Goal: Task Accomplishment & Management: Manage account settings

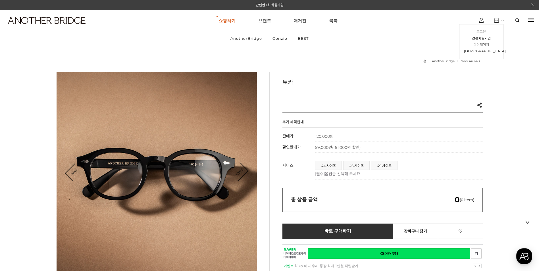
click at [482, 30] on link "로그인" at bounding box center [481, 32] width 35 height 7
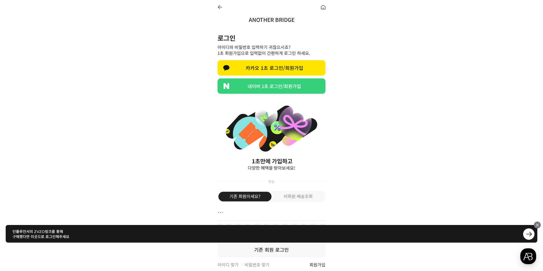
click at [275, 89] on link "네이버 1초 로그인/회원가입" at bounding box center [271, 85] width 108 height 15
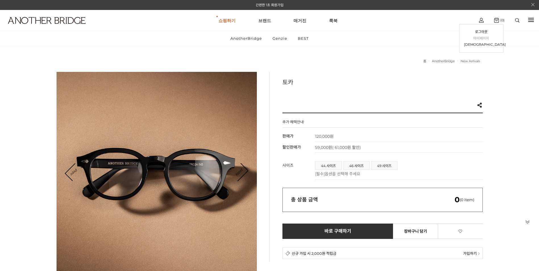
click at [480, 39] on link "마이페이지" at bounding box center [481, 38] width 35 height 7
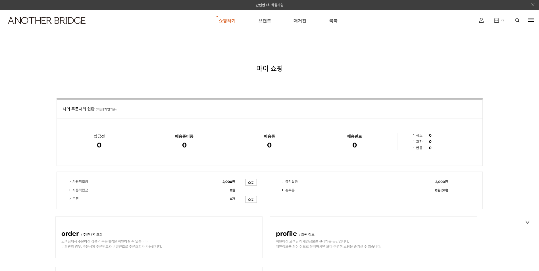
scroll to position [57, 0]
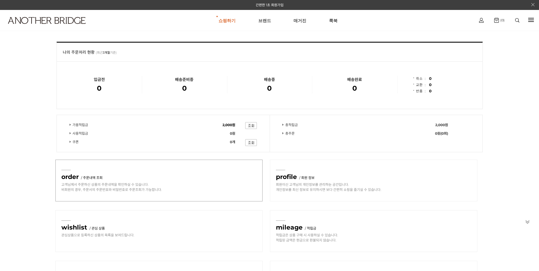
click at [100, 180] on h3 "order / 주문내역 조회" at bounding box center [160, 177] width 198 height 9
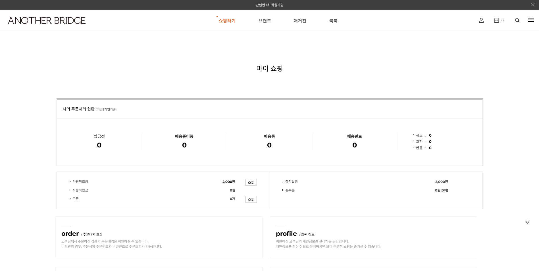
scroll to position [57, 0]
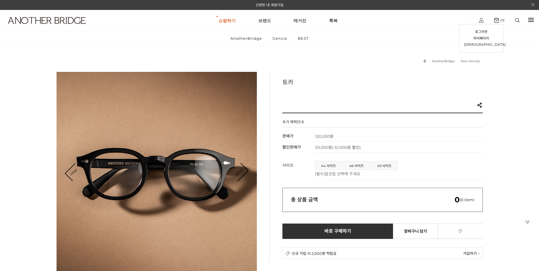
click at [481, 19] on img at bounding box center [481, 20] width 5 height 5
click at [481, 31] on link "로그아웃" at bounding box center [481, 32] width 35 height 7
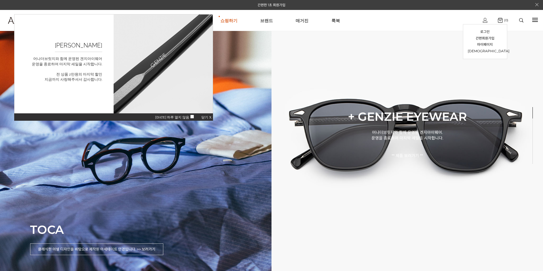
click at [486, 21] on img at bounding box center [485, 20] width 5 height 5
click at [484, 30] on link "로그인" at bounding box center [485, 32] width 35 height 7
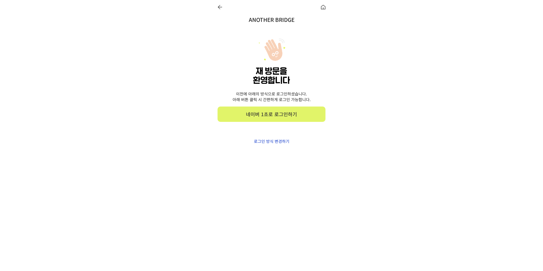
click at [259, 115] on link "네이버 1초로 로그인하기" at bounding box center [271, 113] width 108 height 15
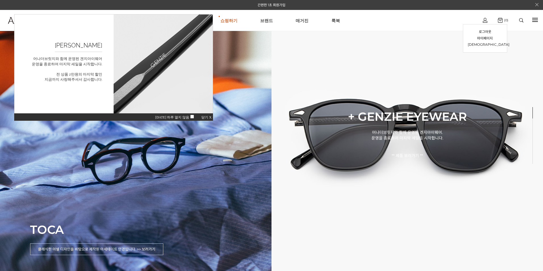
click at [487, 21] on div "로그아웃 마이페이지 주문조회" at bounding box center [485, 20] width 18 height 11
click at [483, 30] on link "로그아웃" at bounding box center [485, 32] width 35 height 7
click at [446, 18] on ul "쇼핑하기 AnotherBridge Genzie BEST 브랜드 매거진 룩북" at bounding box center [280, 20] width 391 height 20
click at [483, 21] on img at bounding box center [485, 20] width 5 height 5
click at [483, 30] on link "로그인" at bounding box center [485, 32] width 35 height 7
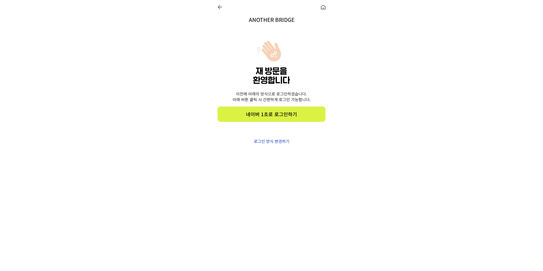
click at [272, 145] on div "이전에 아래의 방식으로 로그인하셨습니다. 아래 버튼 클릭 시 간편하게 로그인 가능합니다. 기존 회원이세요? [DEMOGRAPHIC_DATA] …" at bounding box center [271, 88] width 108 height 130
click at [273, 143] on p "로그인 방식 변경하기" at bounding box center [271, 141] width 108 height 6
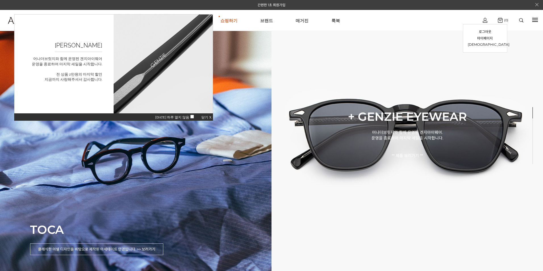
click at [489, 19] on div "로그아웃 마이페이지 주문조회" at bounding box center [485, 20] width 18 height 11
click at [485, 37] on link "마이페이지" at bounding box center [485, 38] width 35 height 7
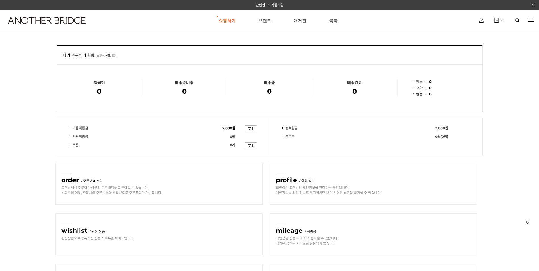
scroll to position [57, 0]
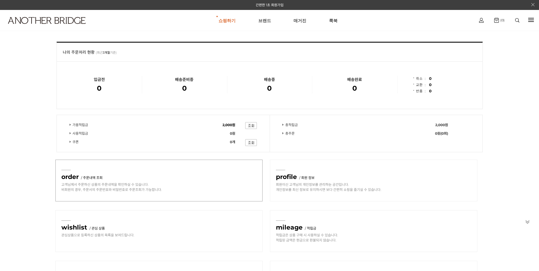
click at [111, 179] on h3 "order / 주문내역 조회" at bounding box center [160, 177] width 198 height 9
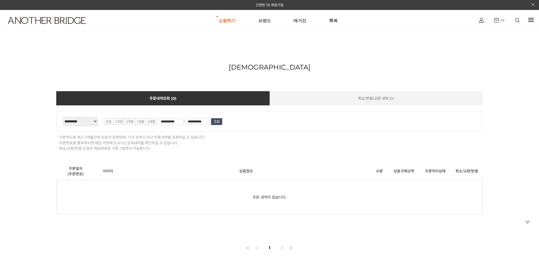
click at [495, 21] on img at bounding box center [496, 20] width 5 height 5
